Goal: Navigation & Orientation: Find specific page/section

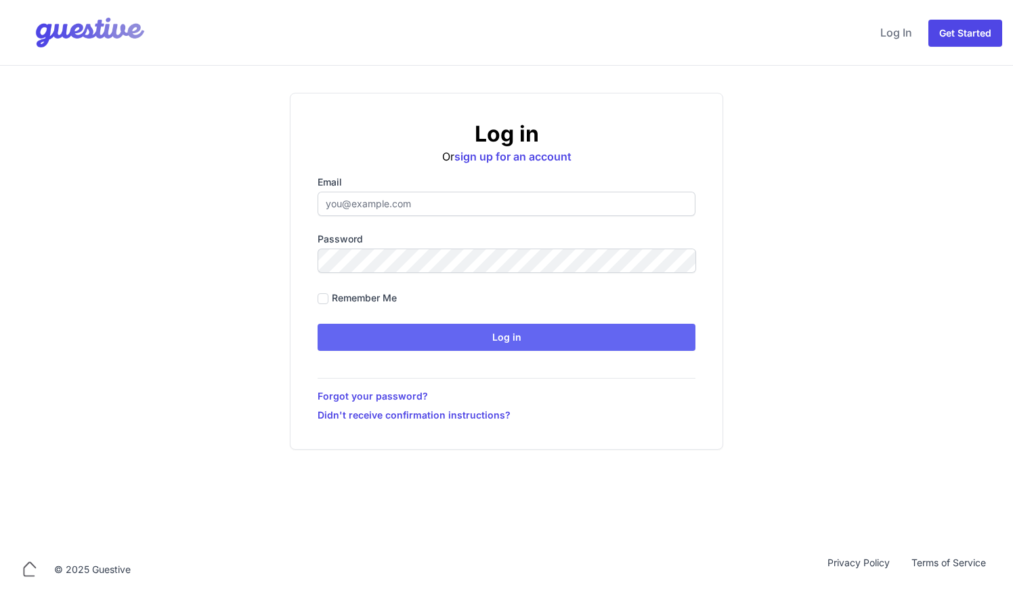
type input "[EMAIL_ADDRESS][DOMAIN_NAME]"
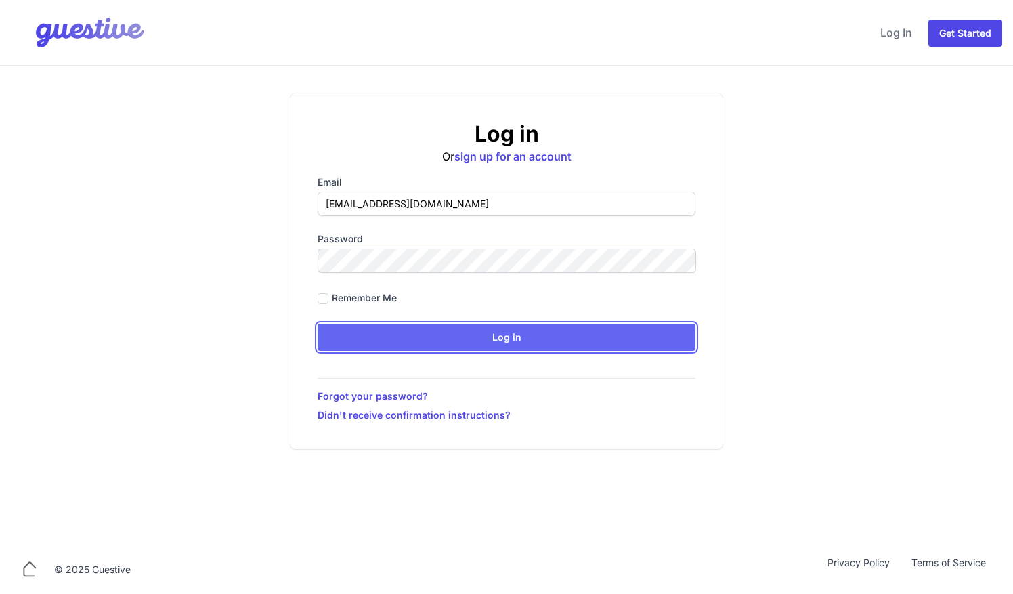
click at [495, 344] on input "Log in" at bounding box center [506, 337] width 378 height 27
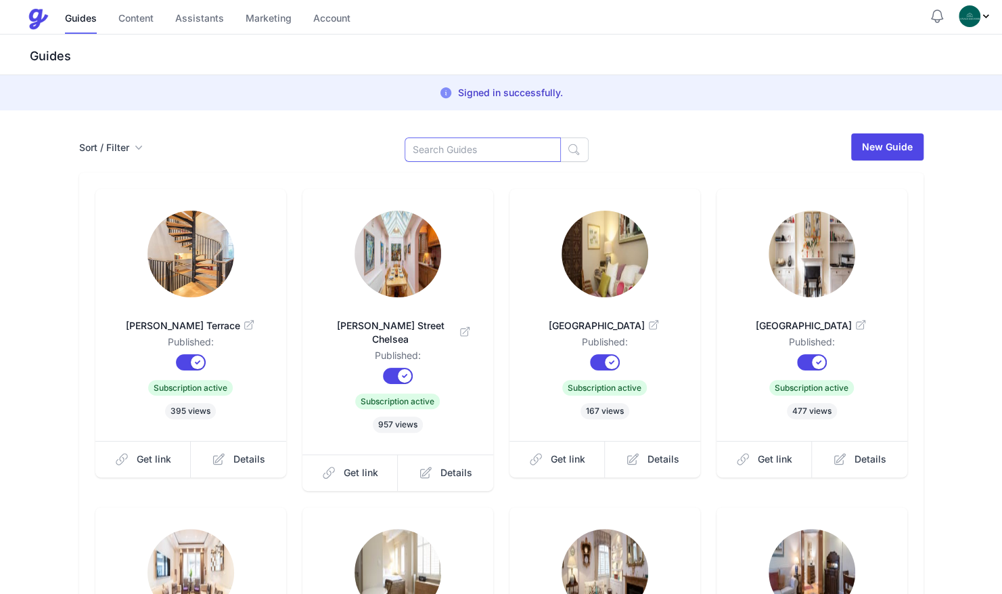
click at [513, 144] on input at bounding box center [483, 149] width 156 height 24
type input "cran"
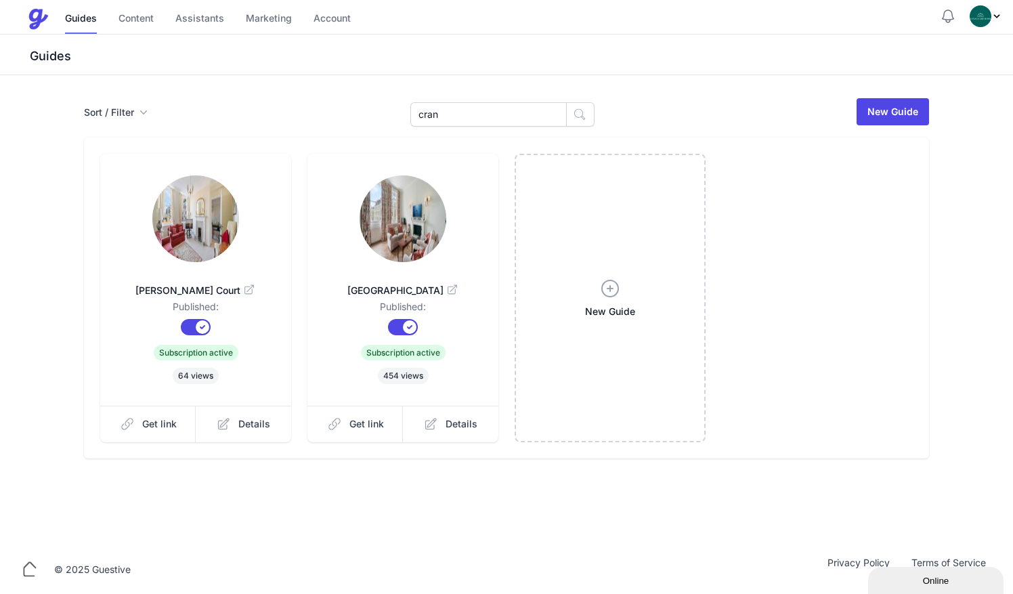
click at [210, 225] on img at bounding box center [195, 218] width 87 height 87
